Goal: Task Accomplishment & Management: Use online tool/utility

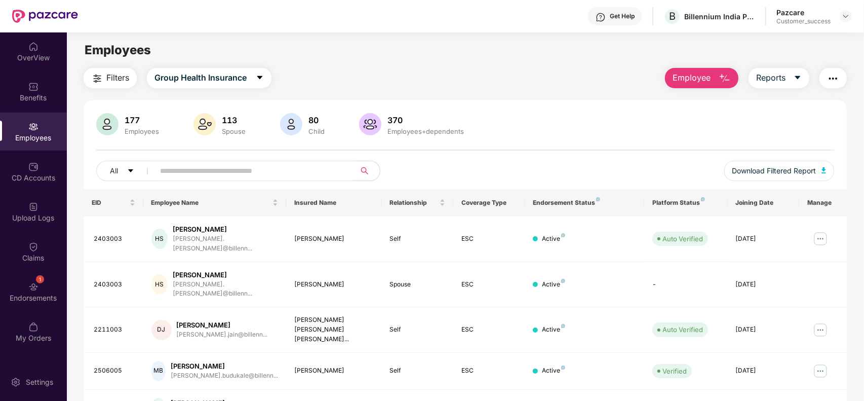
scroll to position [29, 0]
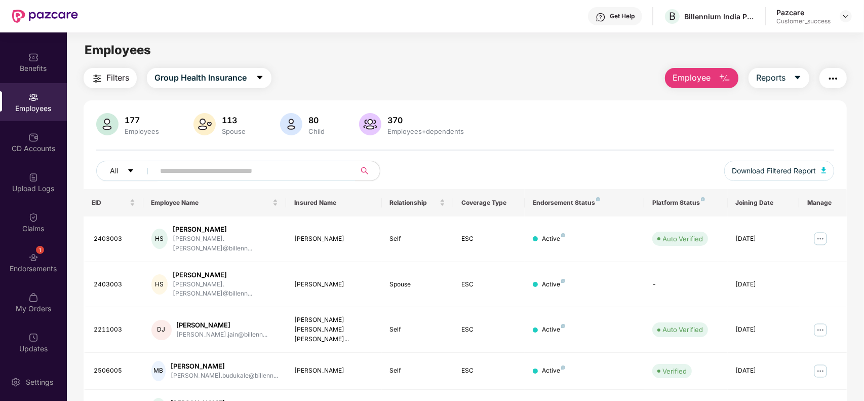
click at [838, 16] on div "Pazcare Customer_success" at bounding box center [813, 17] width 75 height 18
click at [841, 16] on div at bounding box center [846, 16] width 12 height 12
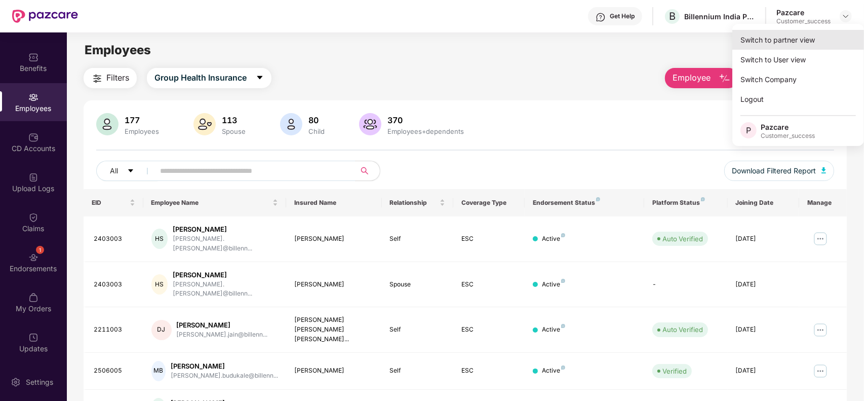
click at [801, 41] on div "Switch to partner view" at bounding box center [798, 40] width 132 height 20
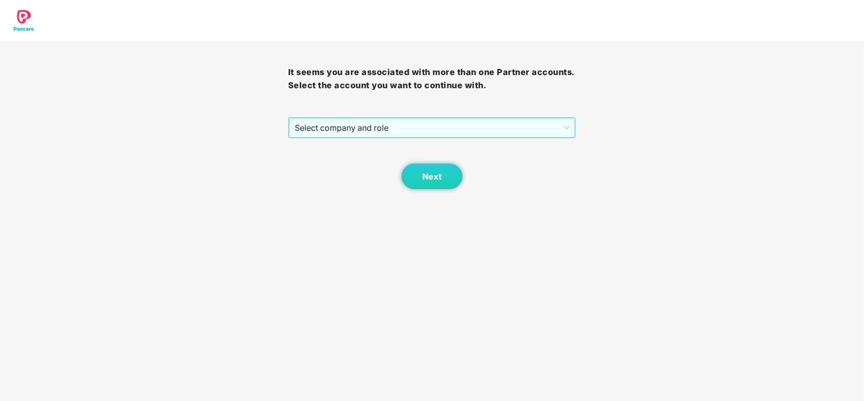
click at [437, 120] on span "Select company and role" at bounding box center [432, 127] width 275 height 19
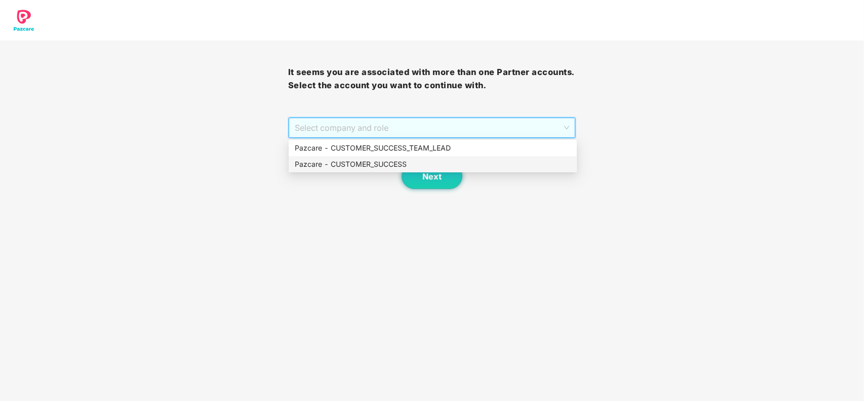
click at [370, 161] on div "Pazcare - CUSTOMER_SUCCESS" at bounding box center [433, 164] width 276 height 11
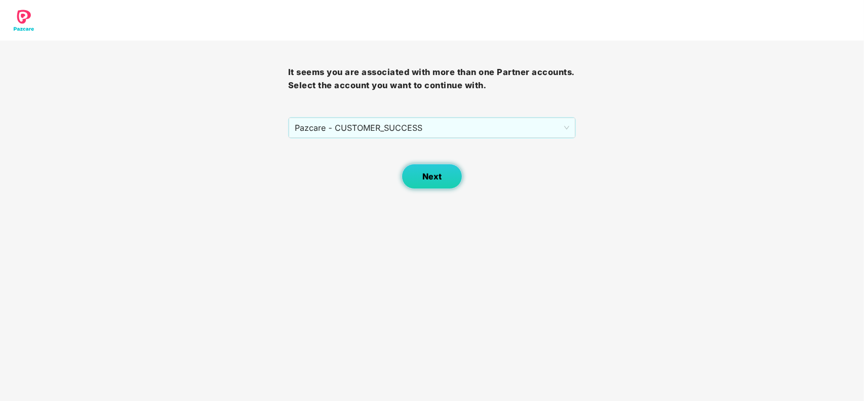
click at [430, 176] on span "Next" at bounding box center [431, 177] width 19 height 10
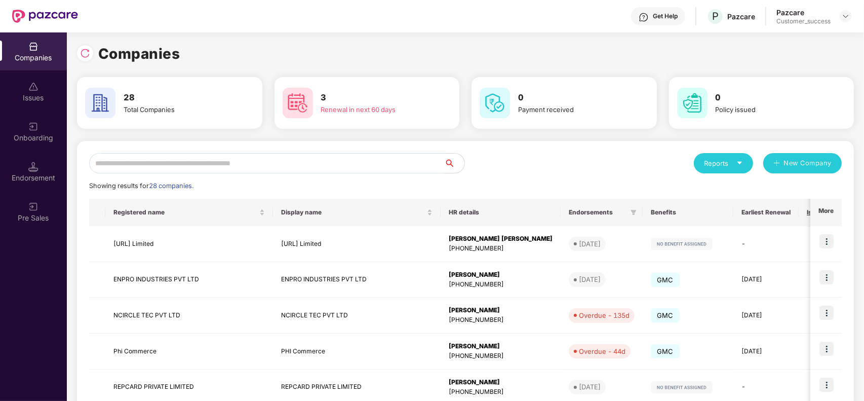
click at [292, 158] on input "text" at bounding box center [266, 163] width 355 height 20
click at [227, 160] on input "text" at bounding box center [266, 163] width 355 height 20
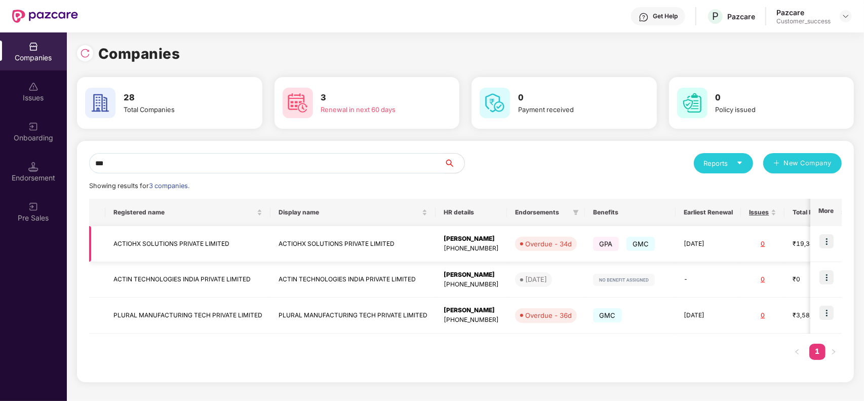
type input "***"
click at [826, 243] on img at bounding box center [827, 241] width 14 height 14
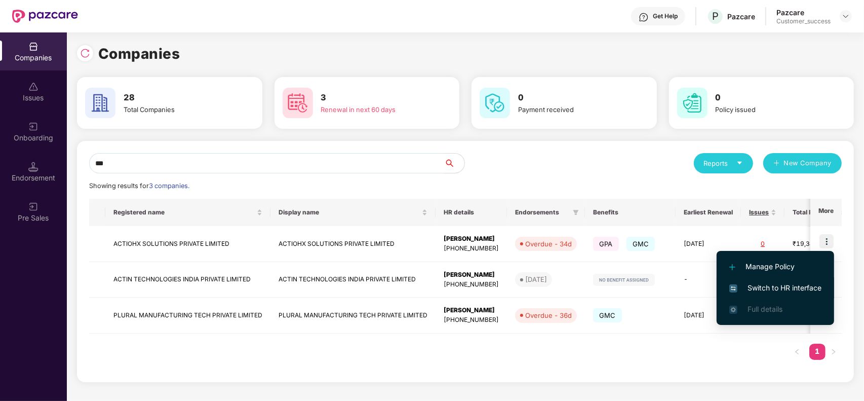
click at [763, 290] on span "Switch to HR interface" at bounding box center [775, 287] width 92 height 11
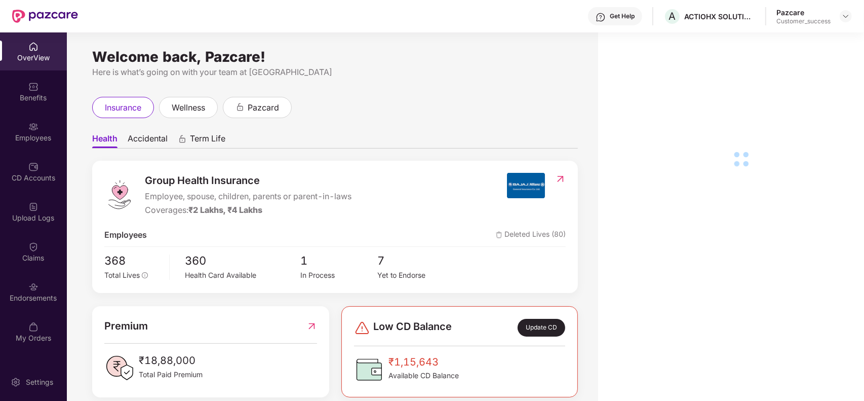
click at [29, 138] on div "Employees" at bounding box center [33, 138] width 67 height 10
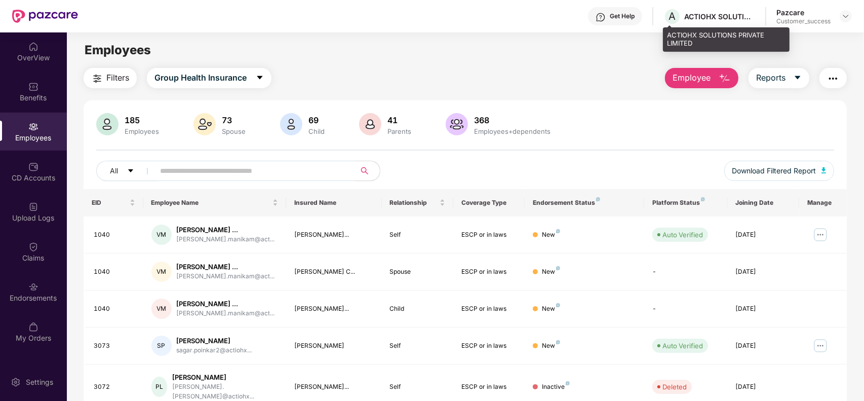
drag, startPoint x: 716, startPoint y: 21, endPoint x: 723, endPoint y: 42, distance: 21.9
click at [723, 42] on div "ACTIOHX SOLUTIONS PRIVATE LIMITED" at bounding box center [726, 39] width 127 height 24
drag, startPoint x: 693, startPoint y: 43, endPoint x: 667, endPoint y: 31, distance: 28.8
click at [667, 31] on div "ACTIOHX SOLUTIONS PRIVATE LIMITED" at bounding box center [726, 39] width 127 height 24
copy div "ACTIOHX SOLUTIONS PRIVATE LIMITED"
